Goal: Task Accomplishment & Management: Complete application form

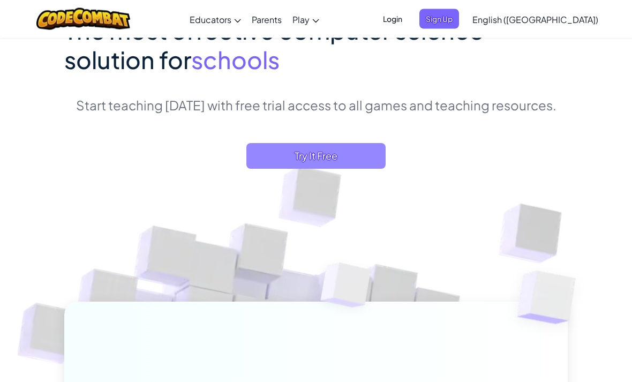
click at [326, 157] on span "Try It Free" at bounding box center [315, 157] width 139 height 26
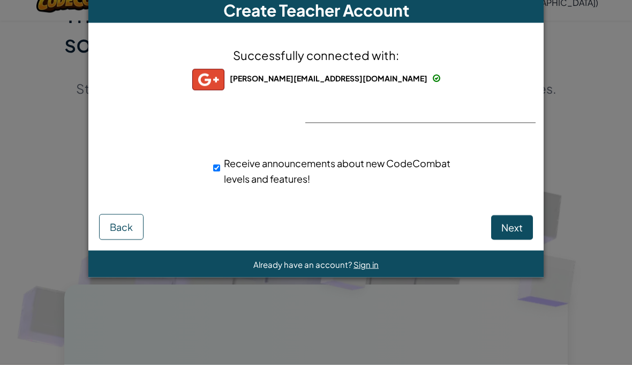
scroll to position [146, 0]
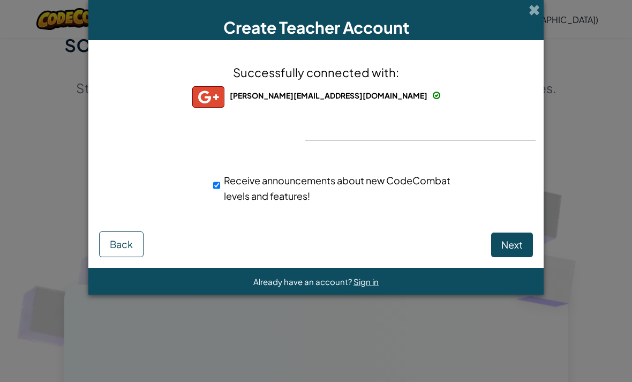
click at [215, 196] on input "Receive announcements about new CodeCombat levels and features!" at bounding box center [216, 185] width 7 height 21
checkbox input "false"
click at [512, 240] on span "Next" at bounding box center [511, 244] width 21 height 12
select select
select select "[GEOGRAPHIC_DATA]"
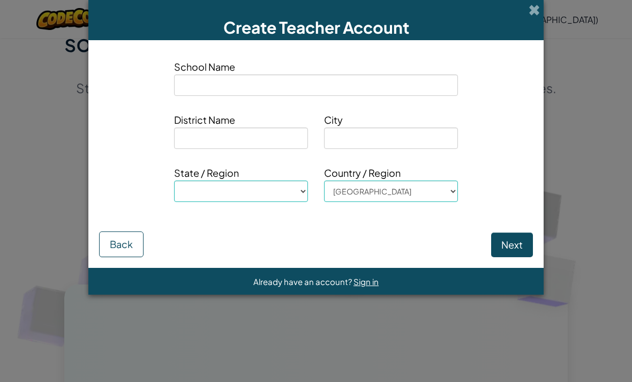
click at [439, 92] on input at bounding box center [316, 84] width 284 height 21
type input "O"
select select
type input "Oc"
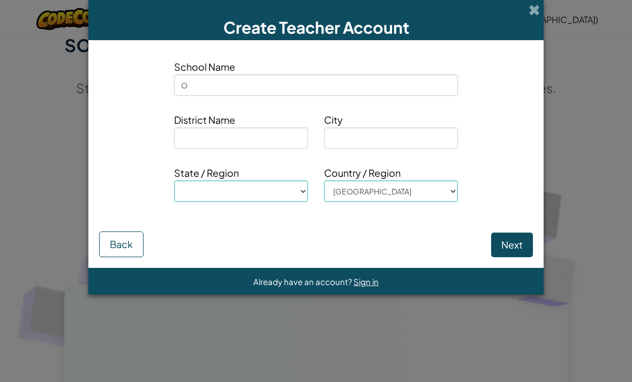
select select
type input "Oce"
select select
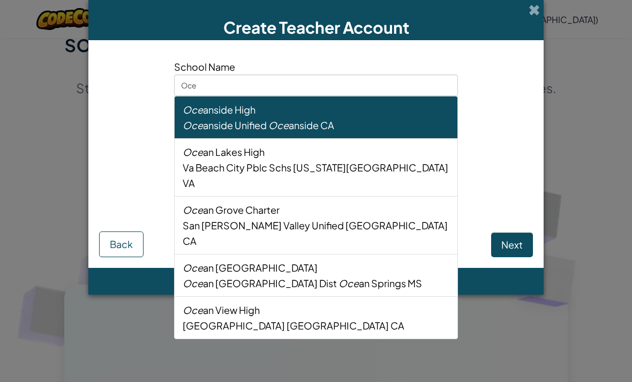
type input "Ocea"
select select
type input "Ocean"
select select
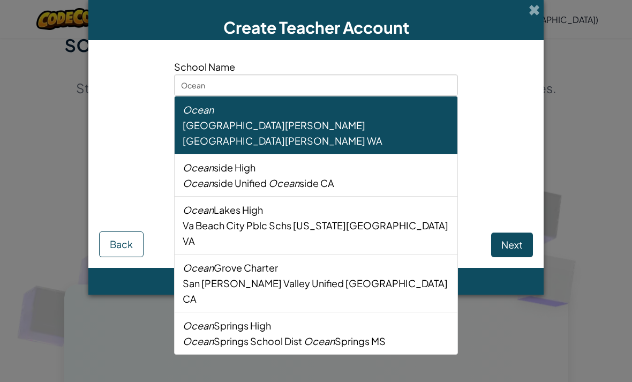
type input "Oceans"
select select
type input "Oceansi"
select select
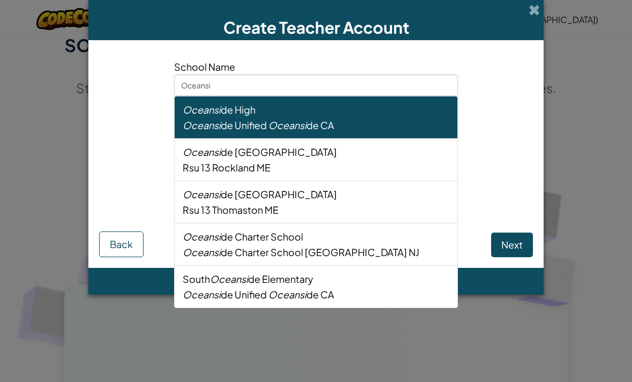
type input "Oceansid"
select select
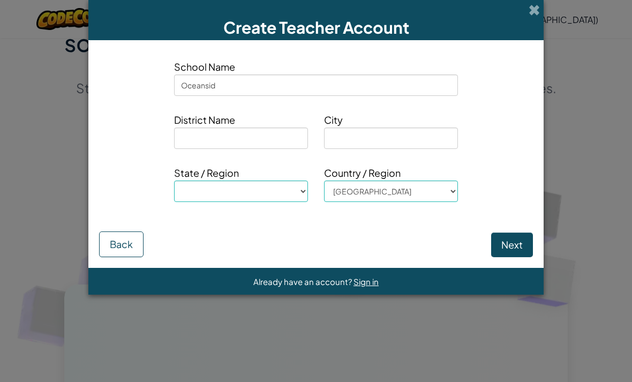
type input "Oceanside"
select select
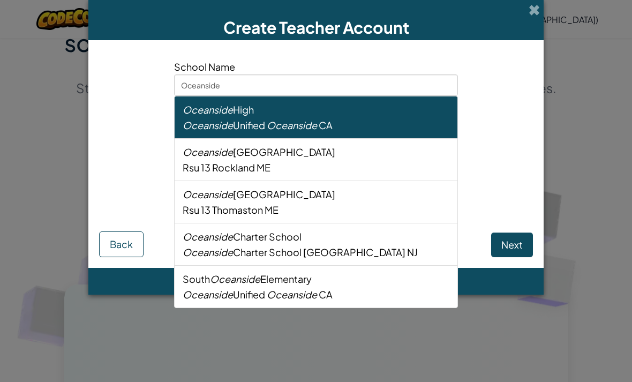
type input "Oceanside"
select select
type input "Oceanside h"
select select
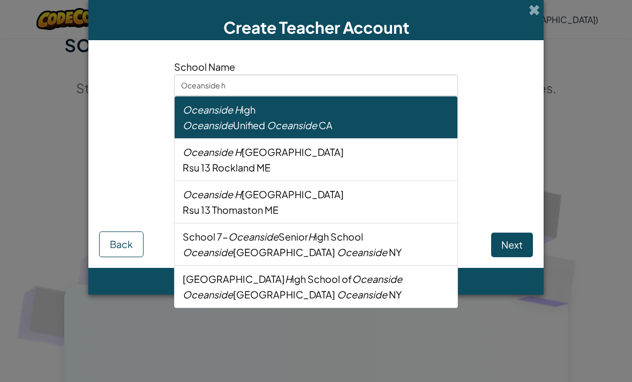
type input "Oceanside hi"
select select
type input "Oceanside hig"
select select
type input "Oceanside high"
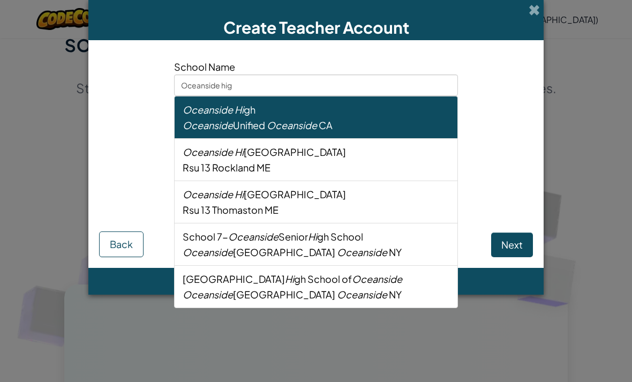
select select
type input "Oceanside high"
select select
type input "Oceanside high s"
select select
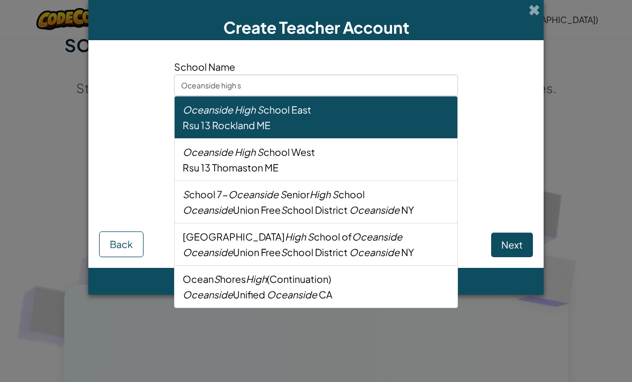
type input "Oceanside high sc"
select select
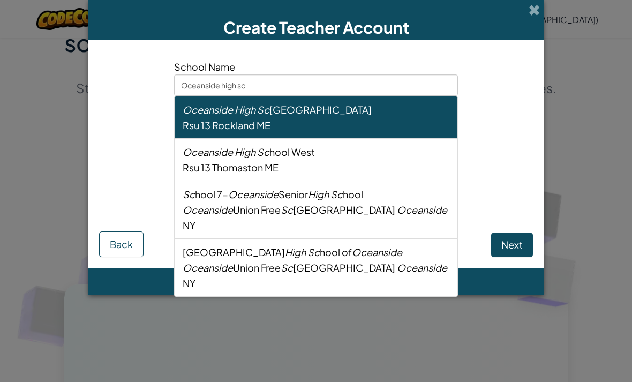
type input "Oceanside high sch"
select select
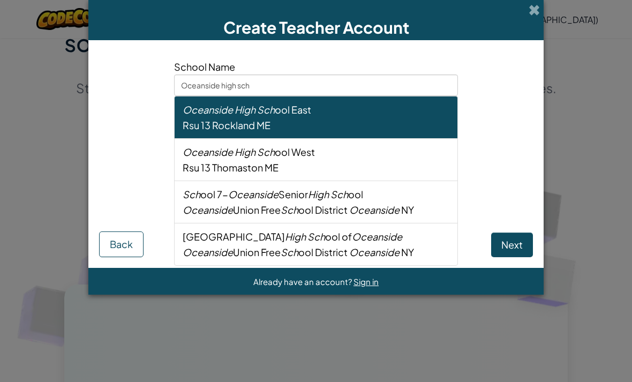
type input "Oceanside high scho"
select select
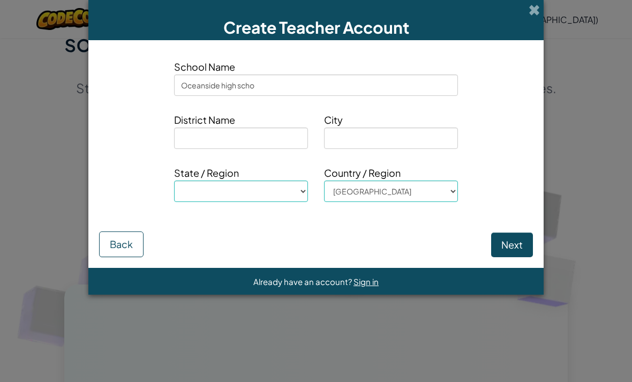
type input "Oceanside high schoo"
select select
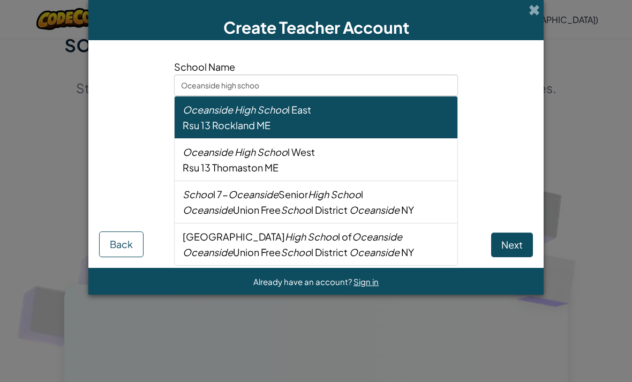
type input "Oceanside high school"
select select
click at [363, 117] on div "Oceanside High School East" at bounding box center [316, 110] width 267 height 16
type input "Oceanside High School East"
type input "Rsu 13"
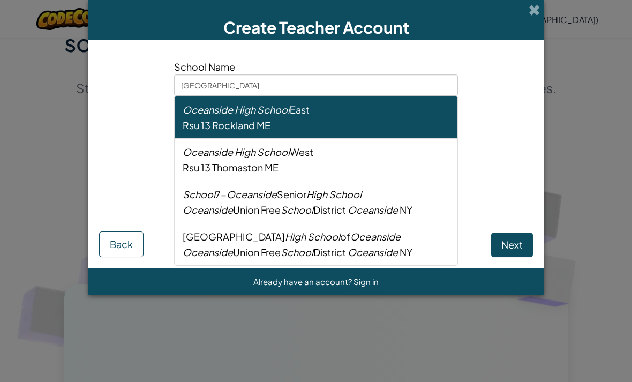
type input "Rockland"
select select "ME"
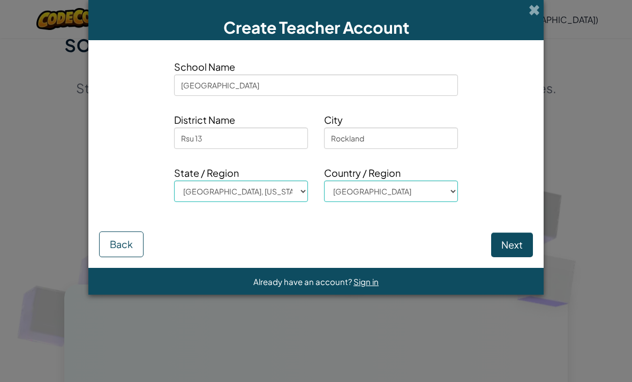
click at [519, 246] on button "Next" at bounding box center [512, 245] width 42 height 25
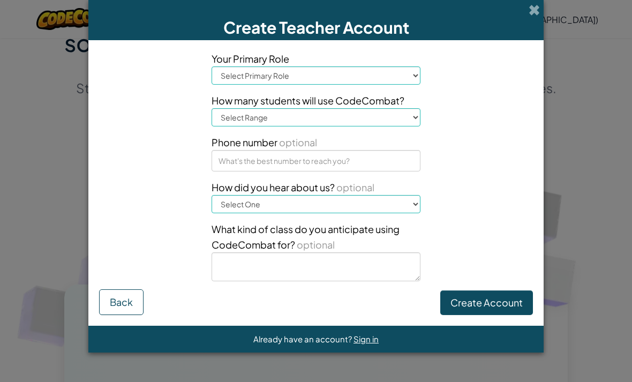
select select "Teacher"
click at [403, 125] on select "Select Range 1-10 11-50 51-100 101-200 201-500 501-1000 1000+" at bounding box center [316, 117] width 209 height 18
select select "1-10"
click at [509, 304] on button "Create Account" at bounding box center [486, 302] width 93 height 25
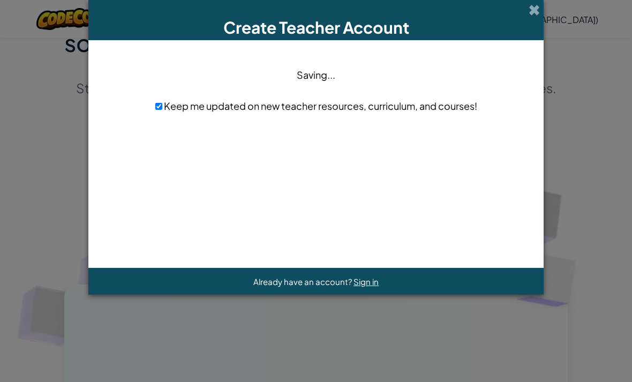
scroll to position [0, 0]
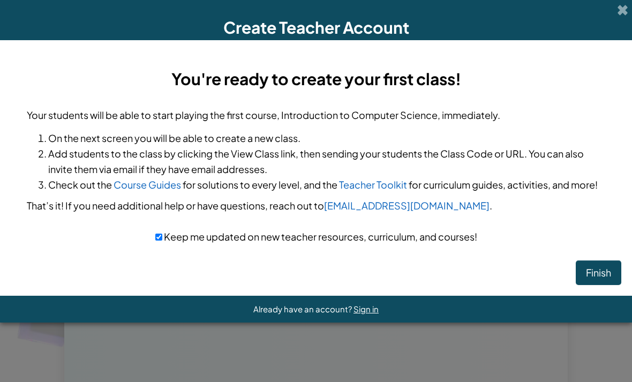
click at [328, 243] on span "Keep me updated on new teacher resources, curriculum, and courses!" at bounding box center [319, 236] width 315 height 12
click at [158, 238] on input "checkbox" at bounding box center [158, 237] width 7 height 7
checkbox input "false"
click at [604, 274] on button "Finish" at bounding box center [599, 272] width 46 height 25
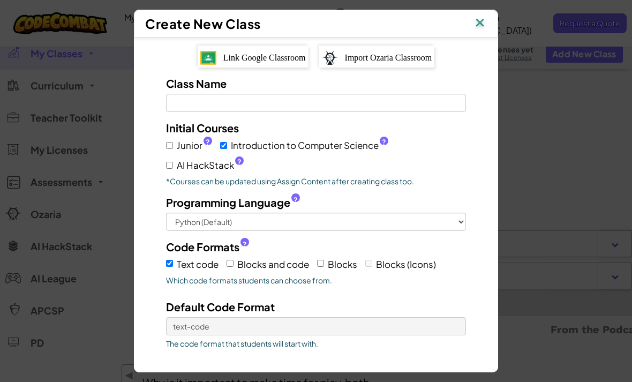
scroll to position [146, 0]
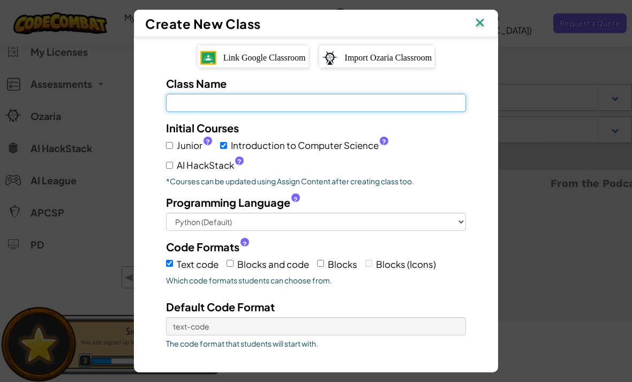
click at [398, 94] on input "Class Name Field is required" at bounding box center [316, 103] width 300 height 18
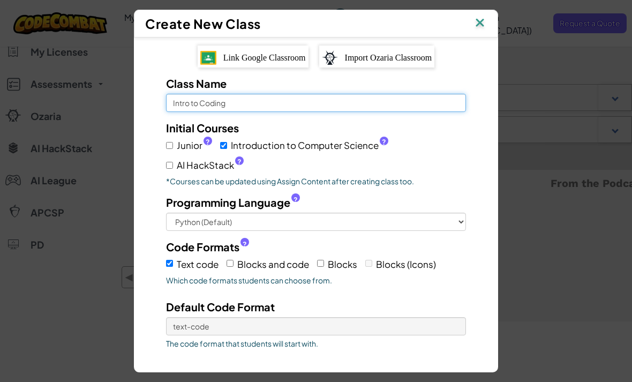
type input "Intro to Coding"
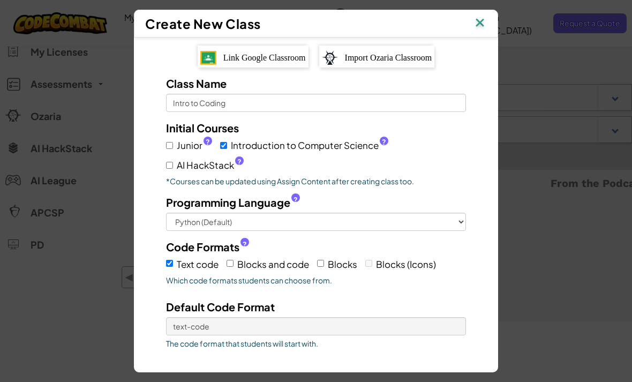
click at [178, 138] on span "Junior ?" at bounding box center [194, 146] width 35 height 16
click at [173, 142] on input "Junior ?" at bounding box center [169, 145] width 7 height 7
checkbox input "true"
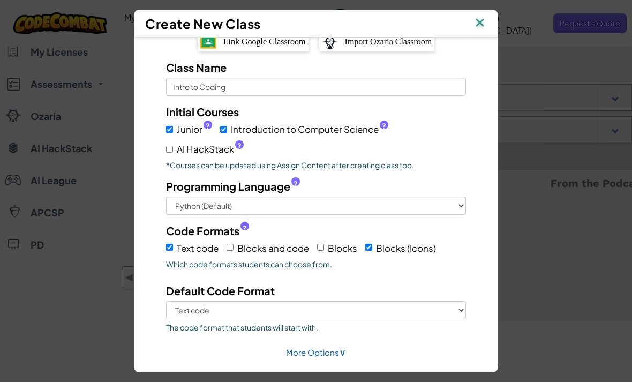
scroll to position [19, 0]
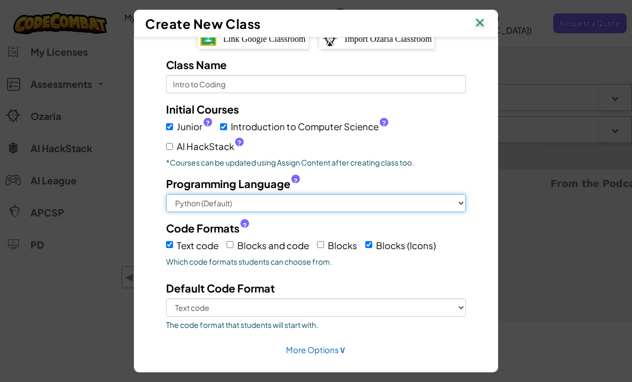
click at [429, 212] on select "Python (Default) JavaScript C++ [GEOGRAPHIC_DATA] (Experimental)" at bounding box center [316, 203] width 300 height 18
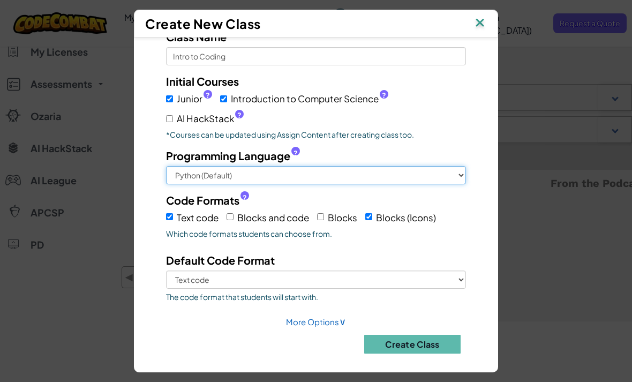
scroll to position [46, 0]
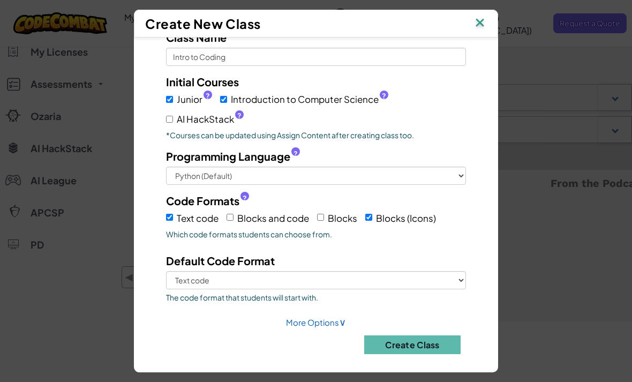
click at [328, 225] on label "Blocks" at bounding box center [337, 217] width 40 height 17
click at [324, 221] on input "Blocks" at bounding box center [320, 217] width 7 height 7
checkbox input "true"
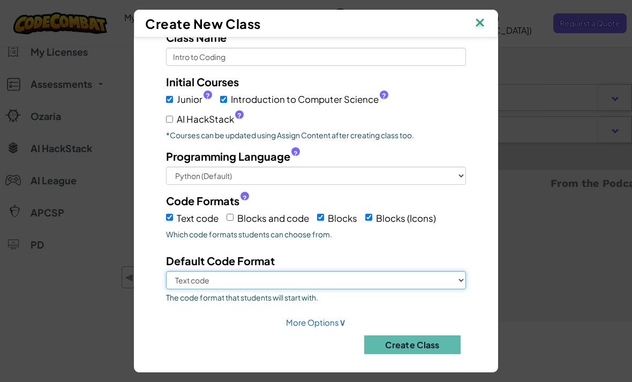
click at [323, 289] on select "Text code Blocks Blocks (Icons)" at bounding box center [316, 280] width 300 height 18
select select "blocks-text"
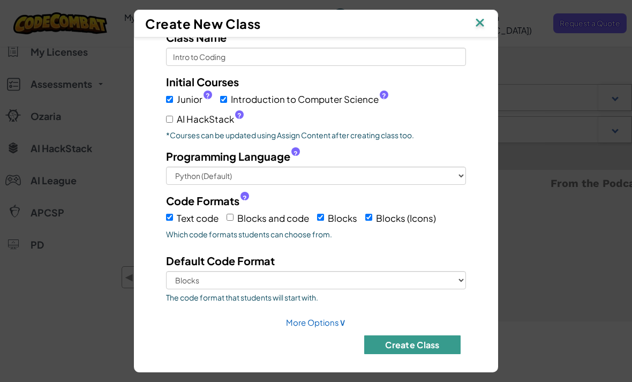
click at [440, 354] on button "Create Class" at bounding box center [412, 344] width 96 height 19
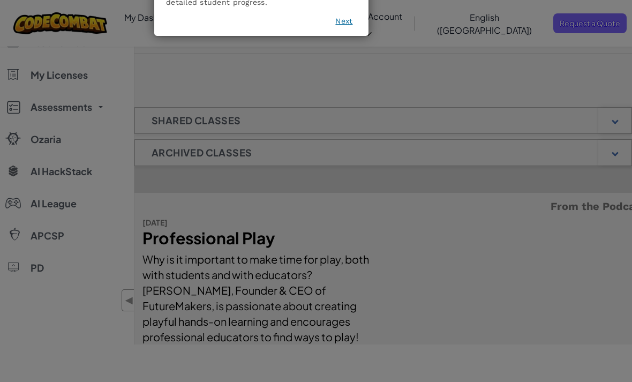
scroll to position [105, 0]
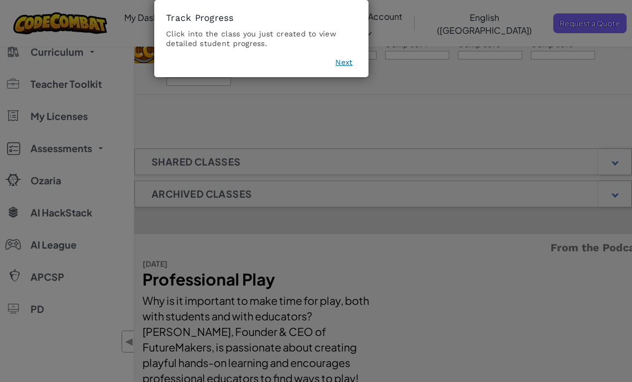
click at [349, 63] on button "Next" at bounding box center [343, 62] width 17 height 11
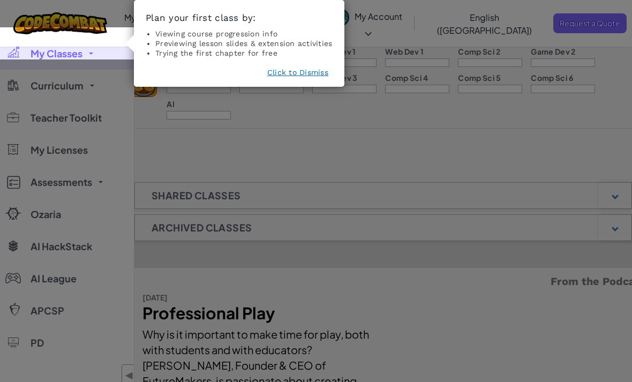
click at [316, 73] on button "Click to Dismiss" at bounding box center [297, 72] width 61 height 11
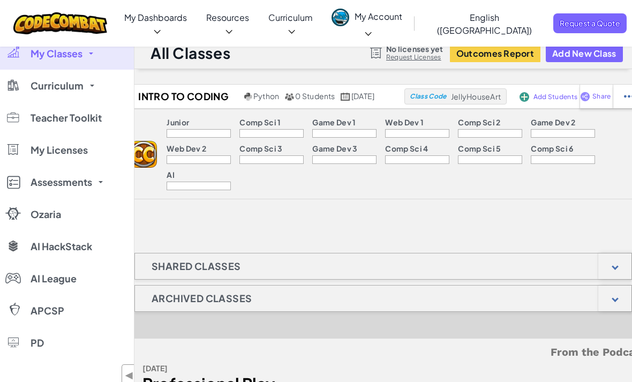
scroll to position [0, 0]
click at [97, 49] on link "My Classes" at bounding box center [67, 54] width 134 height 32
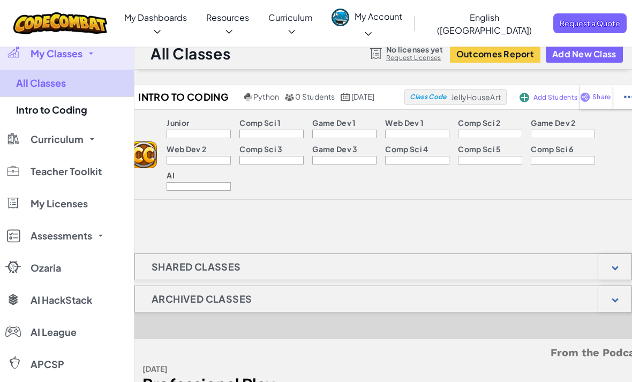
click at [66, 80] on link "All Classes" at bounding box center [67, 83] width 134 height 27
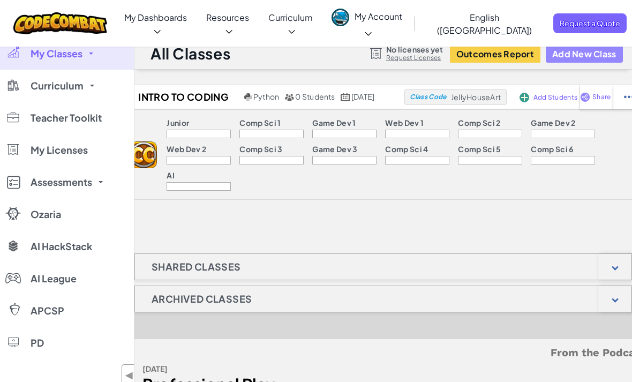
click at [583, 53] on button "Add New Class" at bounding box center [584, 54] width 77 height 18
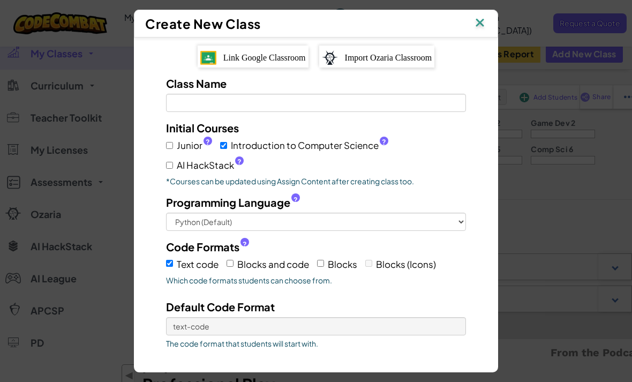
click at [269, 53] on span "Link Google Classroom" at bounding box center [264, 57] width 83 height 9
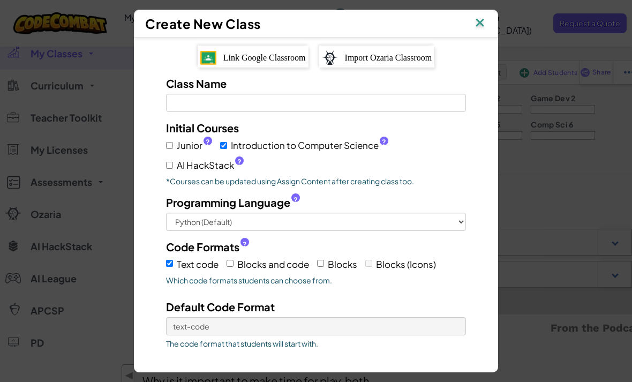
scroll to position [26, 0]
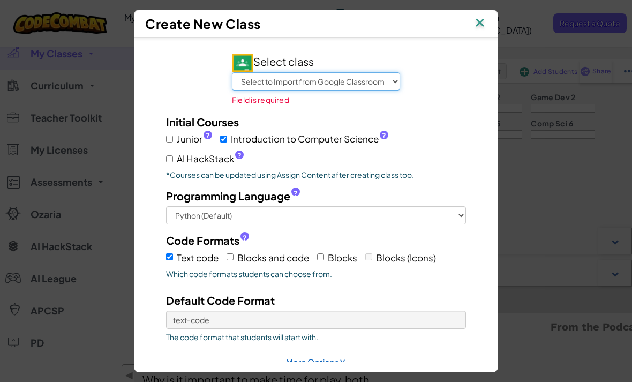
click at [353, 72] on select "Select to Import from Google Classroom Intro to Coding" at bounding box center [316, 81] width 168 height 18
select select "802072138496"
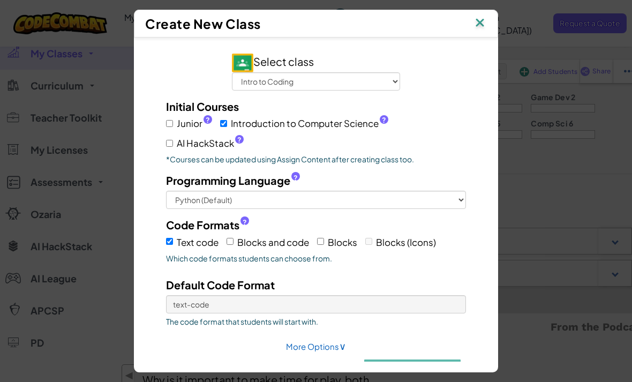
click at [182, 116] on span "Junior ?" at bounding box center [194, 124] width 35 height 16
click at [173, 120] on input "Junior ?" at bounding box center [169, 123] width 7 height 7
checkbox input "true"
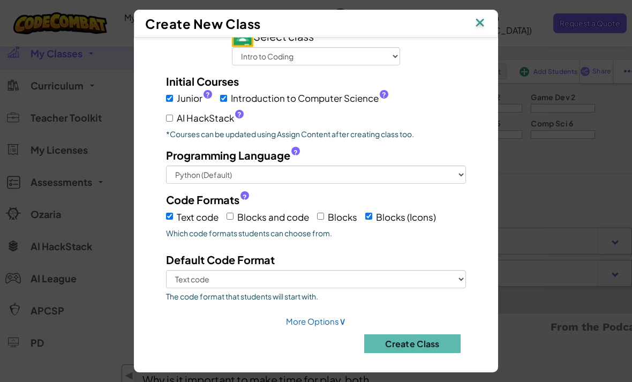
scroll to position [25, 0]
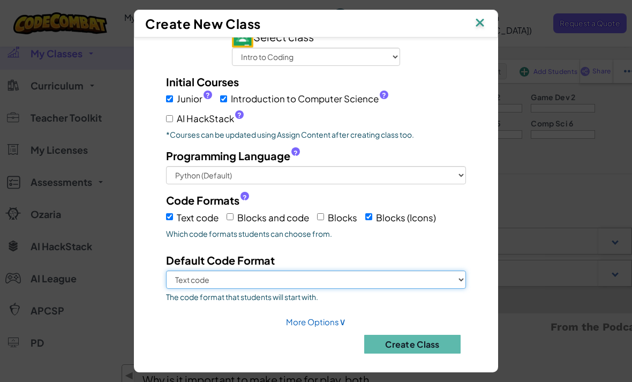
click at [444, 289] on select "Text code Blocks (Icons)" at bounding box center [316, 280] width 300 height 18
select select "blocks-icons"
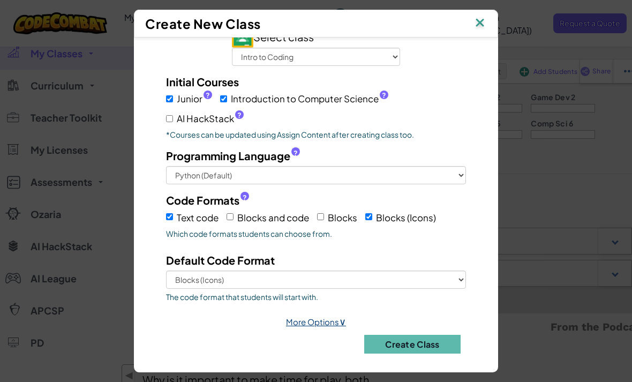
click at [320, 327] on link "More Options ∨" at bounding box center [316, 322] width 60 height 10
select select
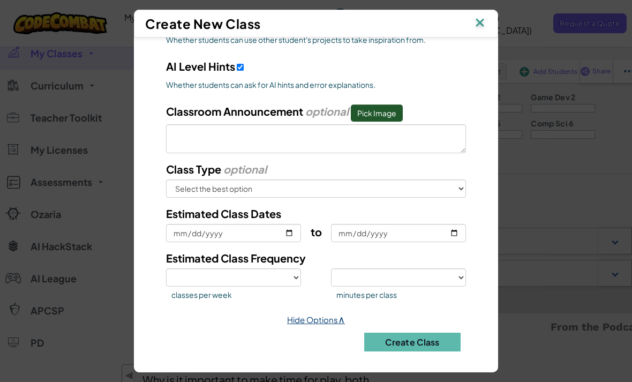
scroll to position [482, 0]
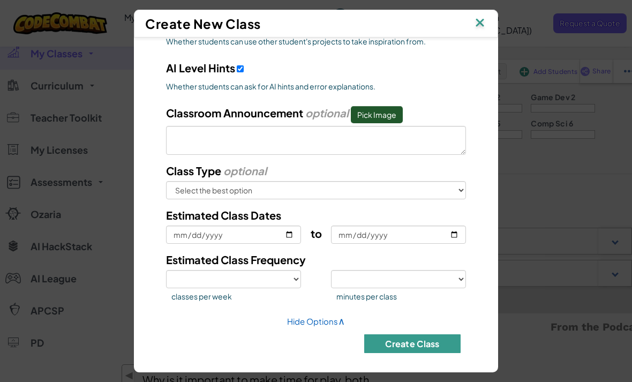
click at [436, 351] on button "Create Class" at bounding box center [412, 343] width 96 height 19
select select
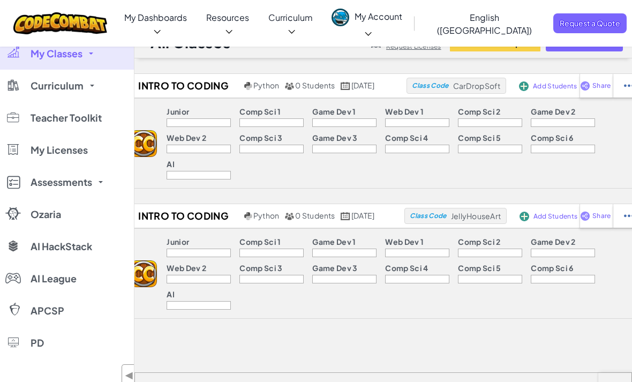
scroll to position [17, 0]
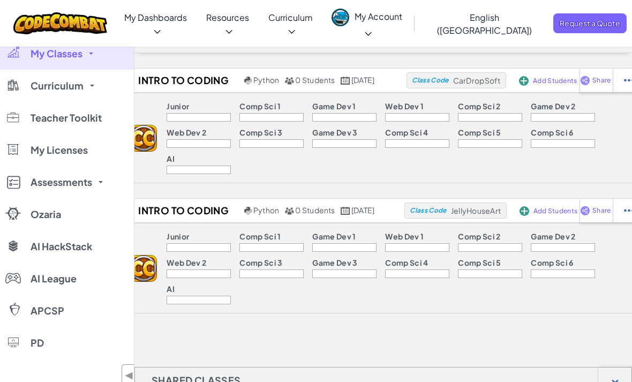
click at [92, 54] on span at bounding box center [91, 54] width 4 height 2
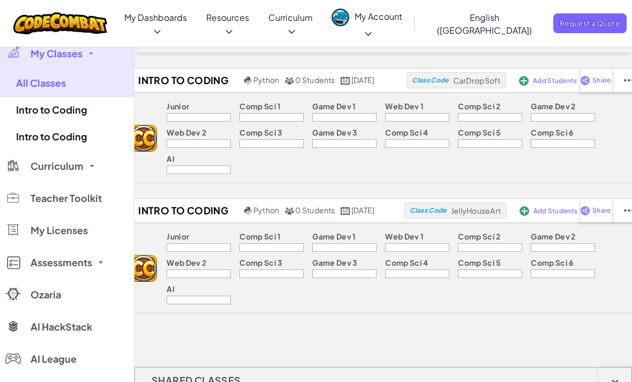
click at [518, 288] on div at bounding box center [316, 191] width 632 height 382
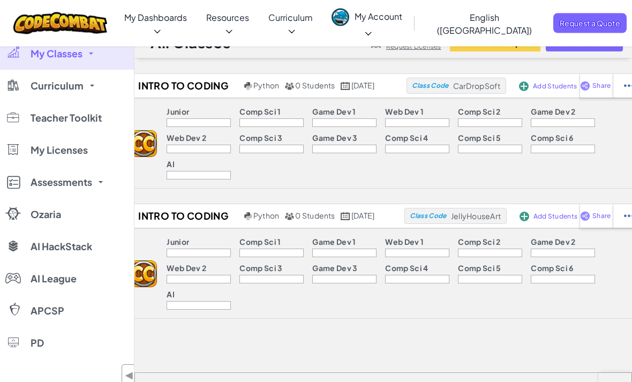
scroll to position [0, 0]
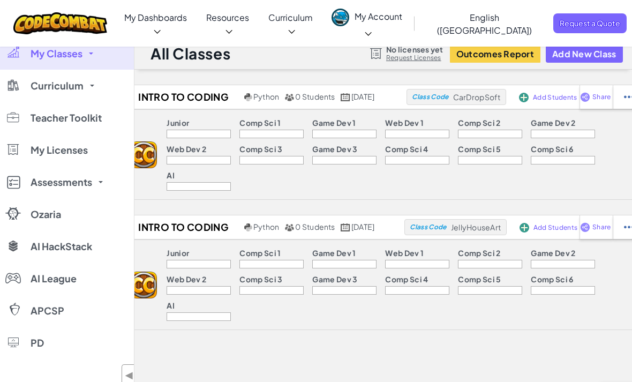
click at [402, 18] on span "My Account" at bounding box center [379, 24] width 48 height 27
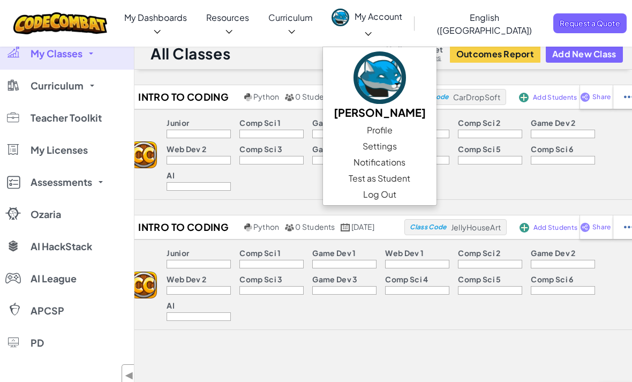
click at [434, 319] on div "Intro to Coding Python 0 Students [DATE] Class Code CarDropSoft Add Students Sh…" at bounding box center [383, 353] width 498 height 536
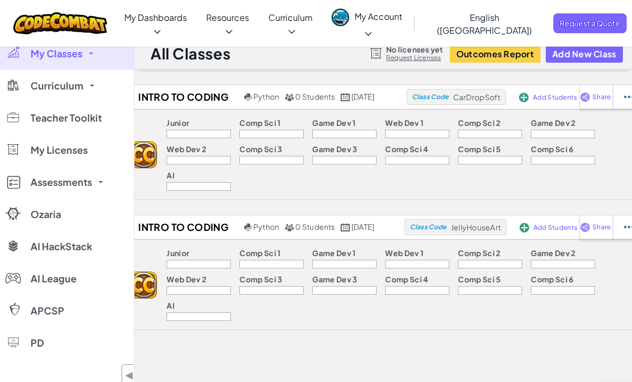
click at [594, 257] on div "Junior Comp Sci 1 Game Dev 1 Web Dev 1 Comp Sci 2 Game Dev 2 Web Dev 2 Comp Sci…" at bounding box center [401, 284] width 488 height 89
click at [485, 284] on div "Intro to Coding Python 0 Students [DATE] Class Code CarDropSoft Add Students Sh…" at bounding box center [383, 353] width 498 height 536
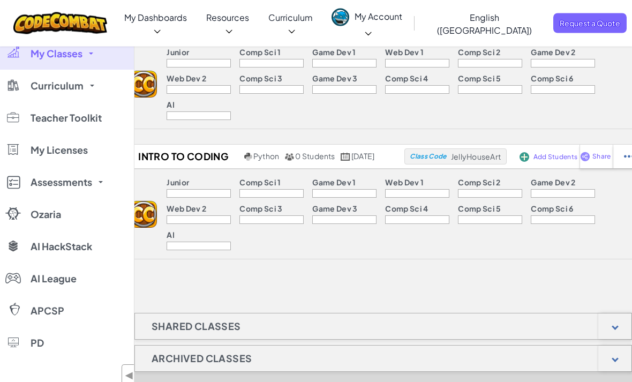
scroll to position [71, 0]
click at [619, 313] on div at bounding box center [614, 326] width 33 height 26
click at [615, 323] on div at bounding box center [615, 326] width 7 height 7
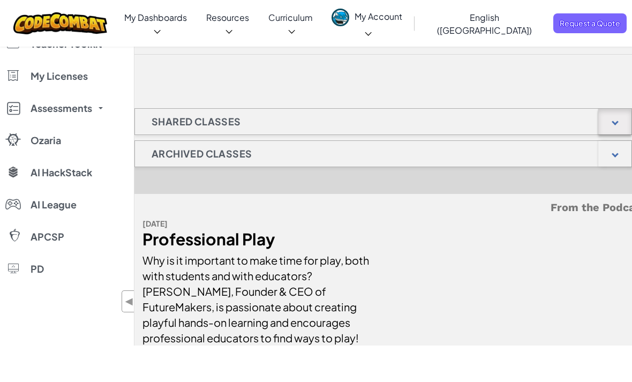
scroll to position [279, 0]
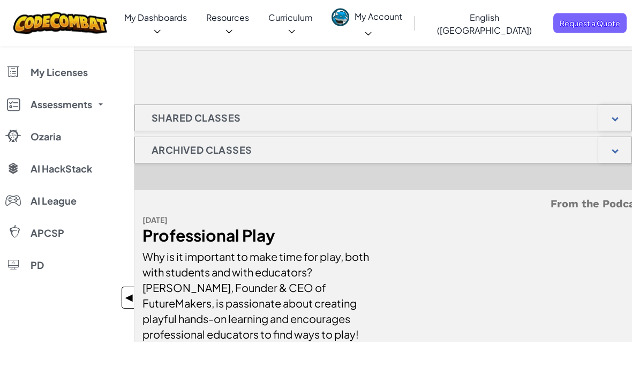
click at [131, 290] on span "◀" at bounding box center [129, 298] width 9 height 16
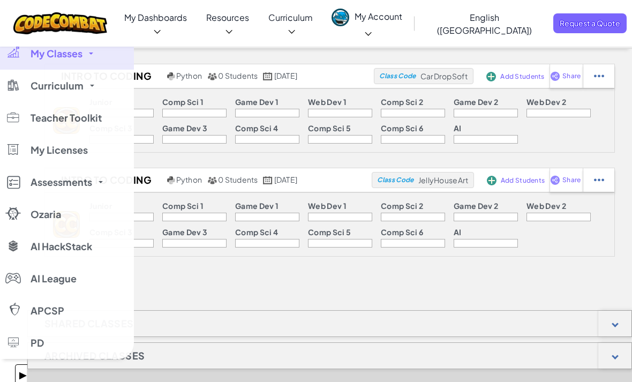
scroll to position [0, 0]
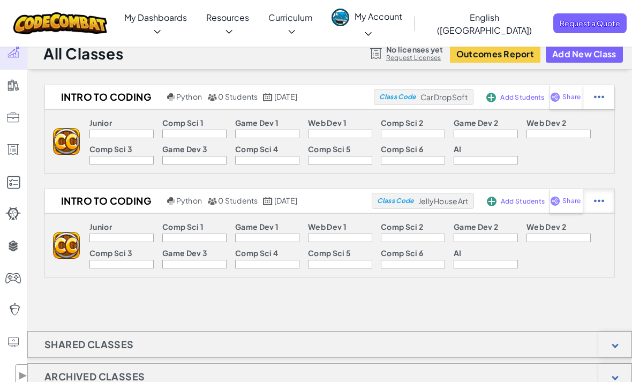
click at [604, 201] on img at bounding box center [599, 201] width 10 height 10
select select "blocks-text"
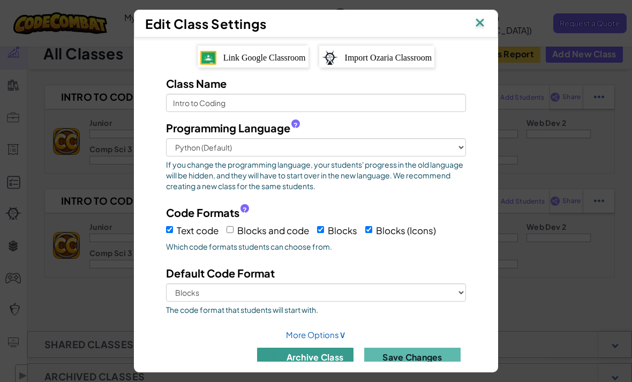
click at [321, 348] on button "archive class" at bounding box center [305, 357] width 96 height 19
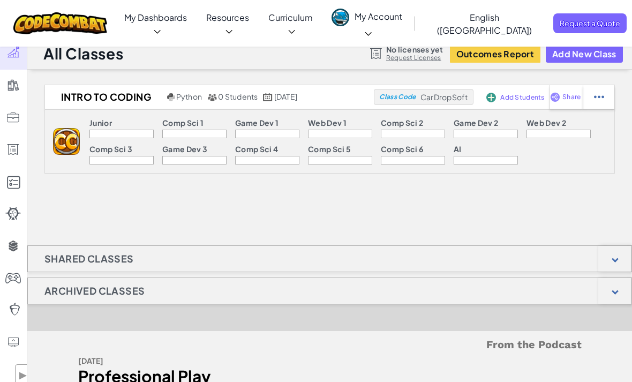
click at [402, 17] on span "My Account" at bounding box center [379, 24] width 48 height 27
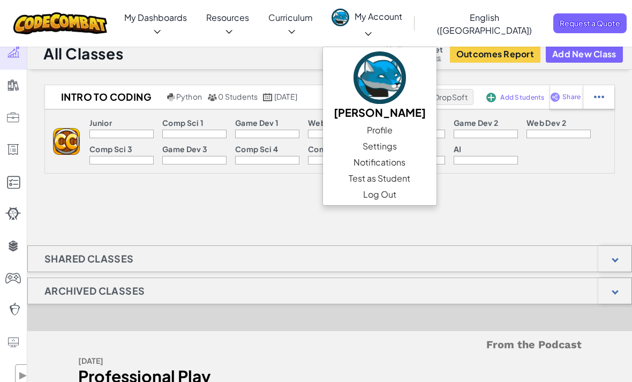
click at [325, 241] on div "Intro to Coding Python 0 Students [DATE] Class Code CarDropSoft Add Students Sh…" at bounding box center [329, 284] width 605 height 398
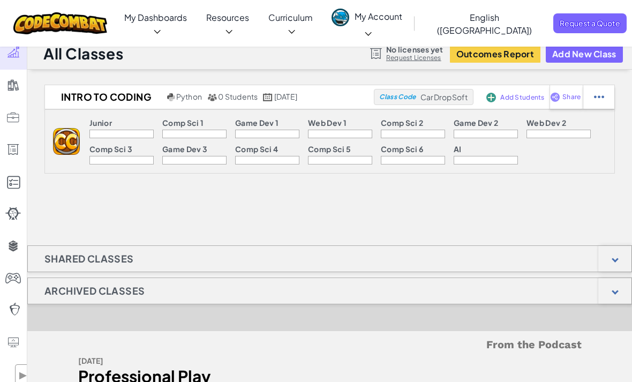
click at [238, 245] on div "Intro to Coding Python 0 Students [DATE] Class Code CarDropSoft Add Students Sh…" at bounding box center [329, 284] width 605 height 398
click at [12, 54] on div at bounding box center [13, 52] width 16 height 12
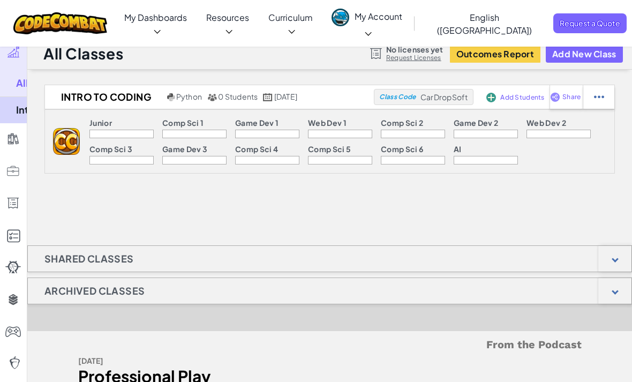
click at [86, 110] on link "Intro to Coding" at bounding box center [67, 109] width 134 height 27
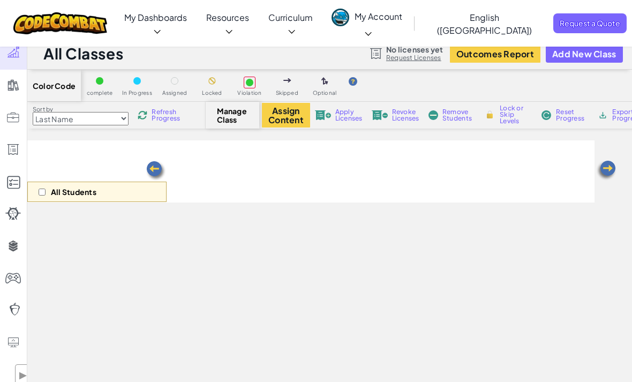
select select "560f1a9f22961295f9427742"
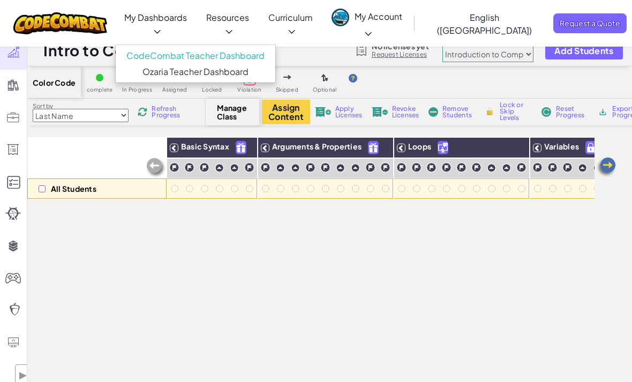
scroll to position [5, 0]
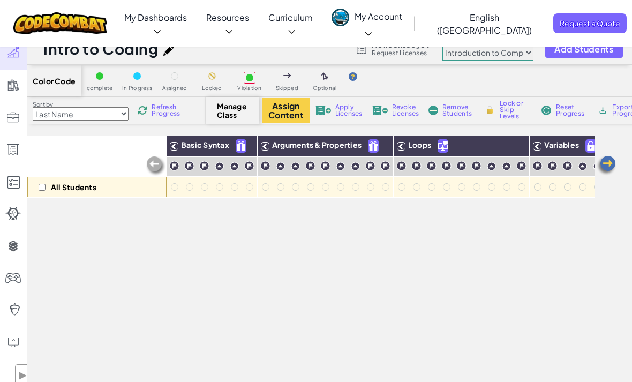
click at [412, 25] on link "My Account" at bounding box center [367, 23] width 89 height 47
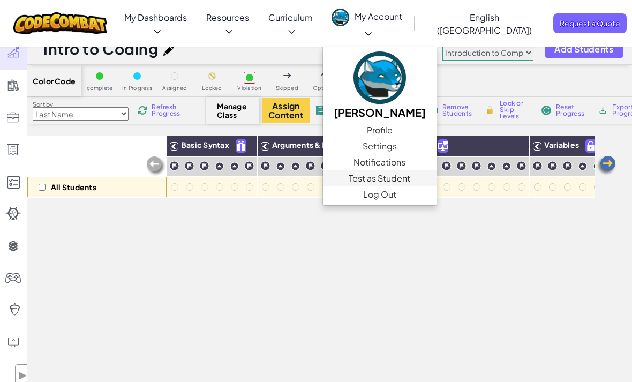
click at [408, 170] on link "Test as Student" at bounding box center [380, 178] width 114 height 16
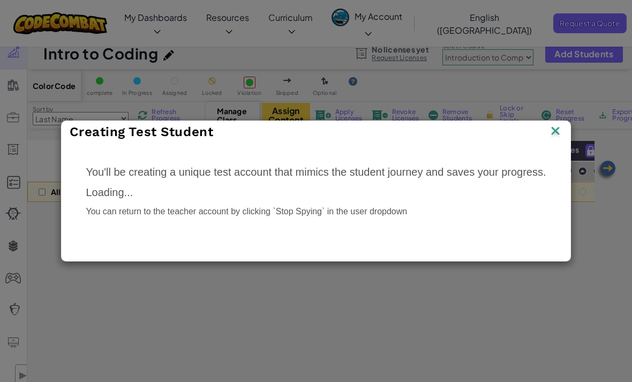
click at [519, 226] on div "You'll be creating a unique test account that mimics the student journey and sa…" at bounding box center [316, 194] width 482 height 80
click at [557, 133] on img at bounding box center [556, 132] width 14 height 16
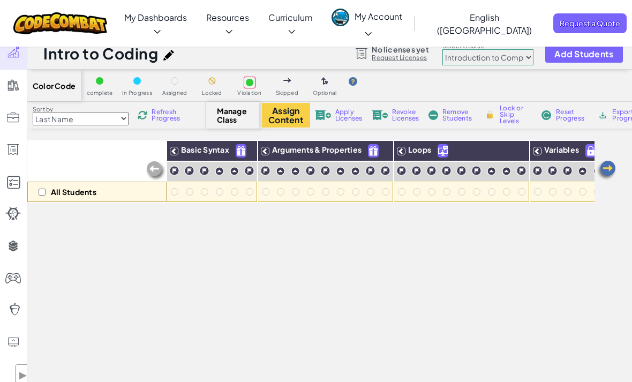
click at [581, 51] on span "Add Students" at bounding box center [583, 53] width 59 height 9
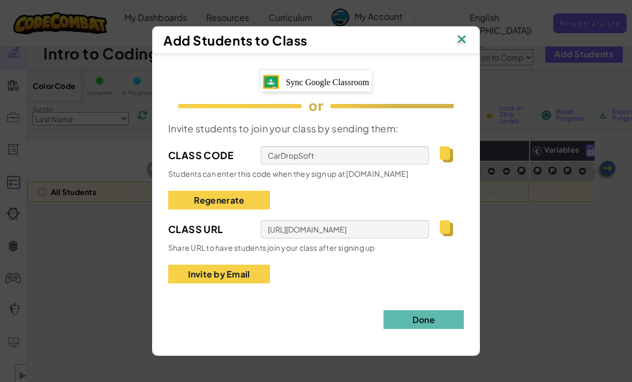
click at [456, 48] on img at bounding box center [462, 40] width 14 height 16
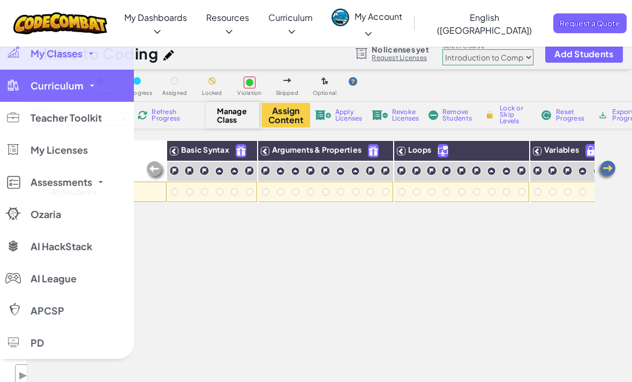
click at [15, 85] on div at bounding box center [13, 85] width 16 height 12
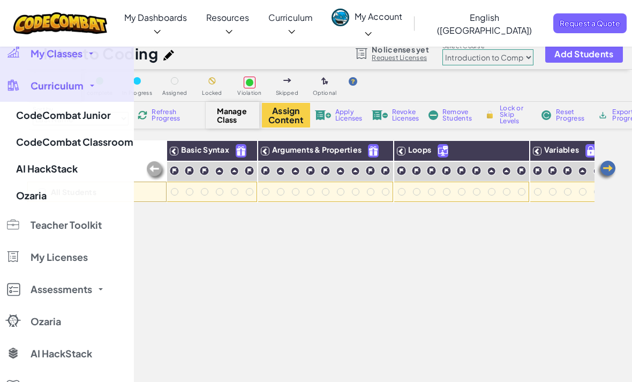
click at [88, 235] on div at bounding box center [316, 191] width 632 height 382
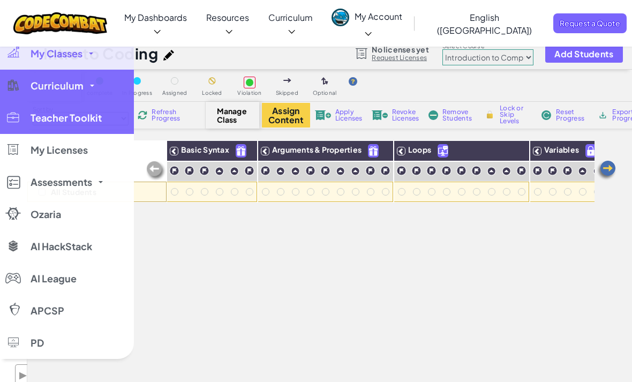
click at [93, 122] on span "Teacher Toolkit" at bounding box center [66, 118] width 71 height 10
